Goal: Task Accomplishment & Management: Manage account settings

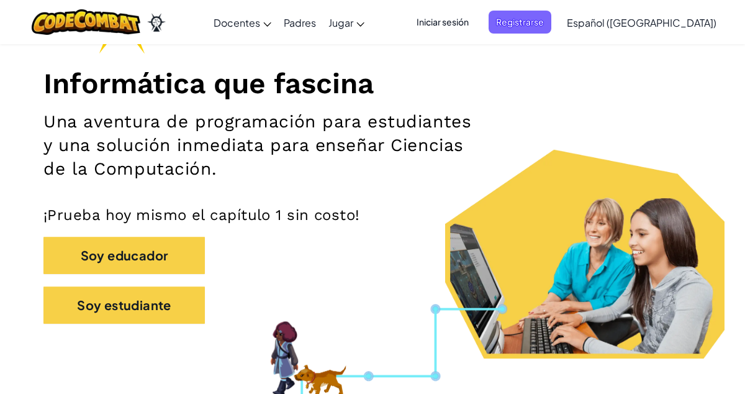
scroll to position [151, 0]
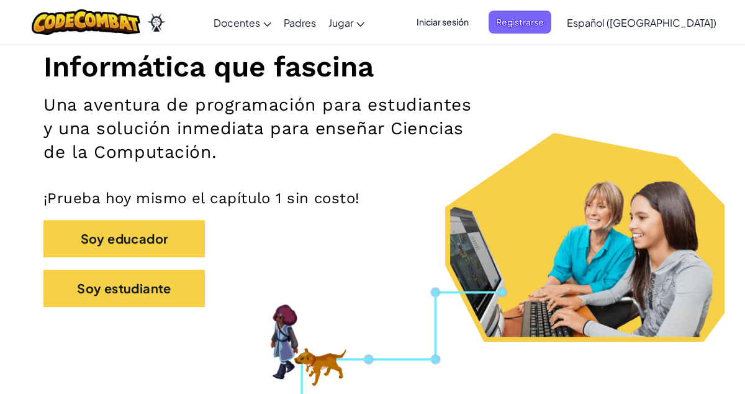
click at [476, 28] on span "Iniciar sesión" at bounding box center [442, 22] width 67 height 23
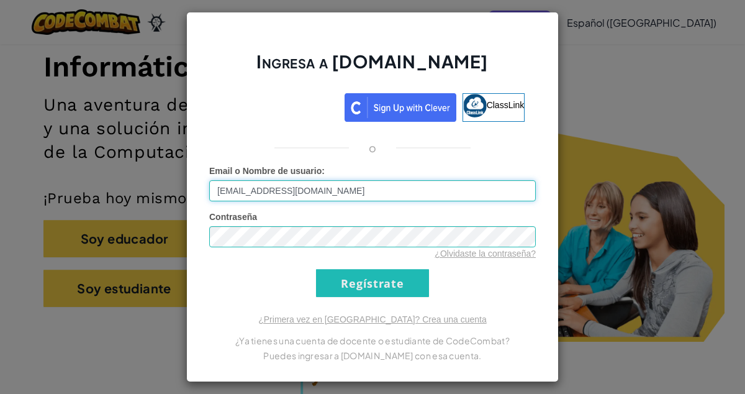
type input "[EMAIL_ADDRESS][DOMAIN_NAME]"
click at [151, 33] on div "Ingresa a [DOMAIN_NAME] ClassLink o Error desconocido. Email o Nombre de usuari…" at bounding box center [372, 197] width 745 height 394
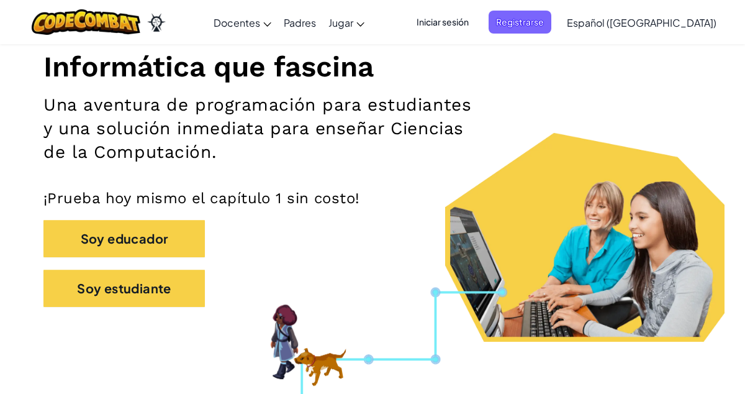
click at [476, 29] on span "Iniciar sesión" at bounding box center [442, 22] width 67 height 23
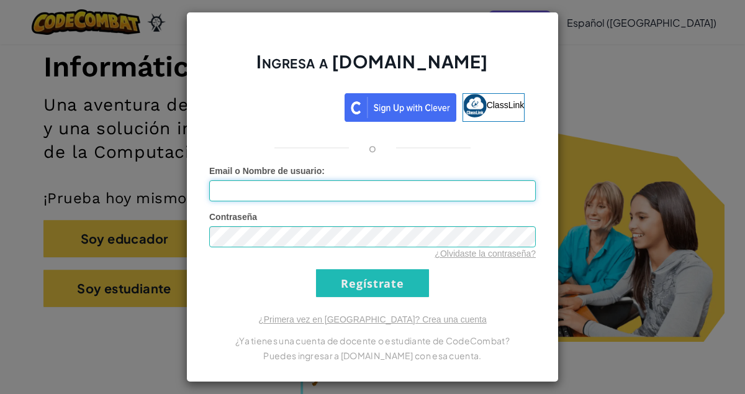
click at [412, 193] on input "Email o Nombre de usuario :" at bounding box center [372, 190] width 327 height 21
